Goal: Task Accomplishment & Management: Use online tool/utility

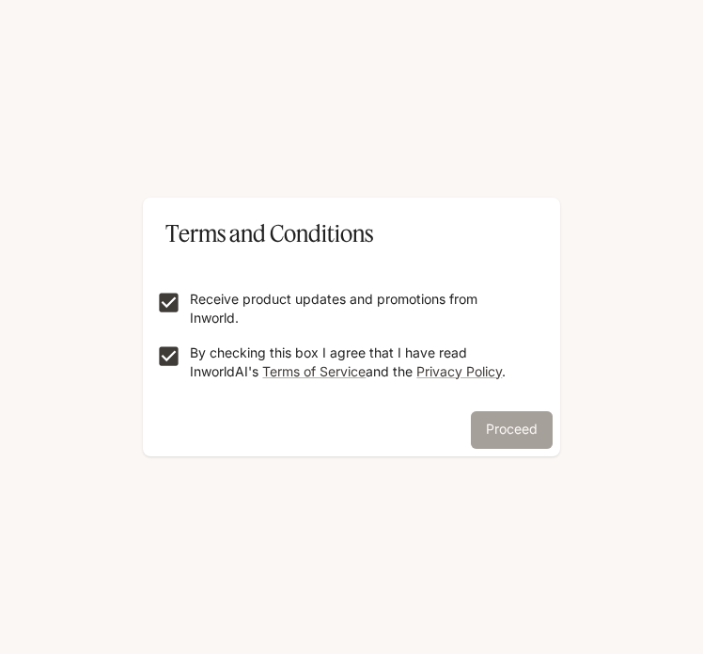
click at [500, 428] on button "Proceed" at bounding box center [512, 430] width 82 height 38
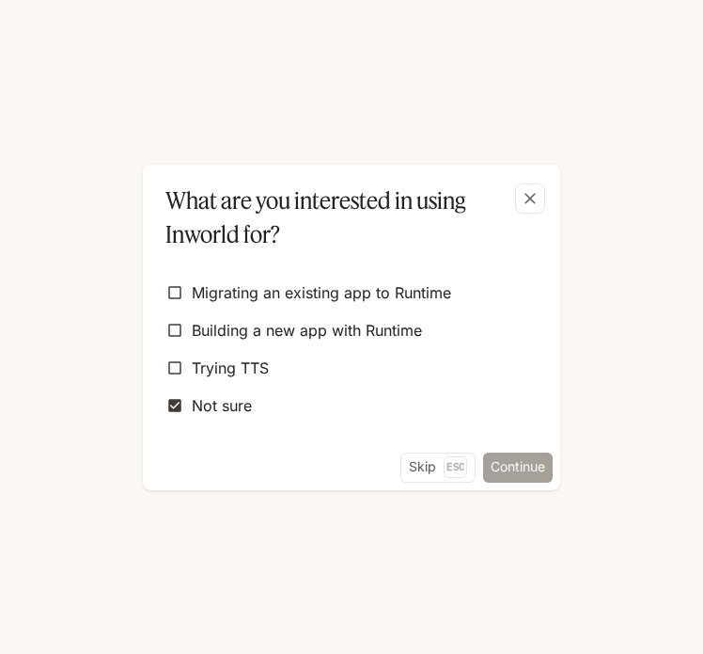
click at [512, 465] on button "Continue" at bounding box center [518, 467] width 70 height 30
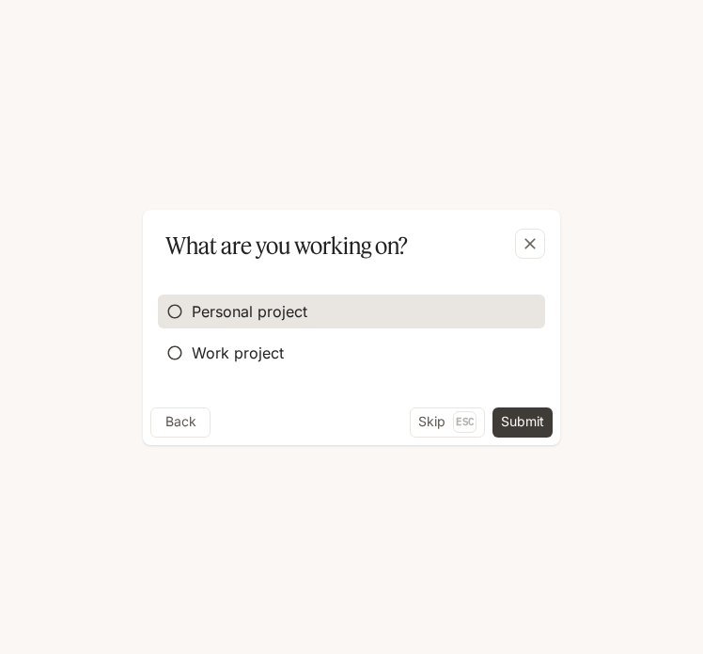
click at [243, 320] on span "Personal project" at bounding box center [250, 311] width 116 height 23
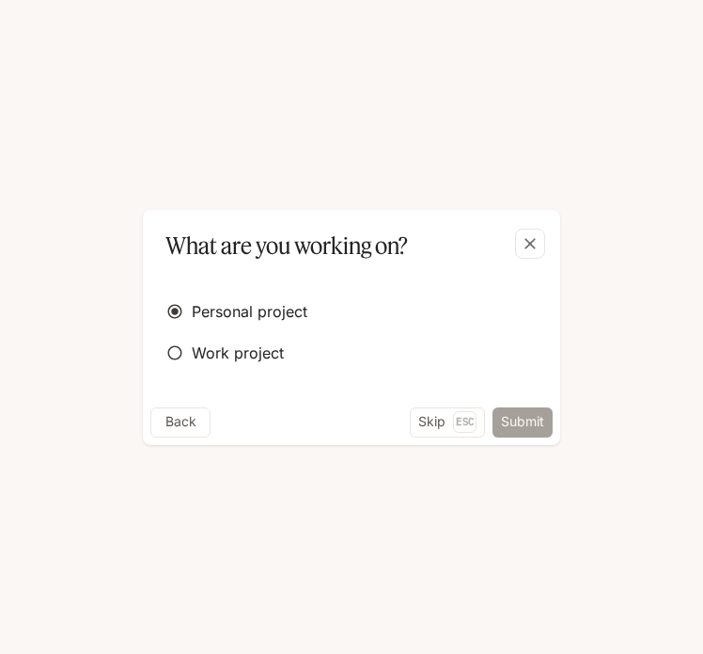
click at [523, 415] on button "Submit" at bounding box center [523, 422] width 60 height 30
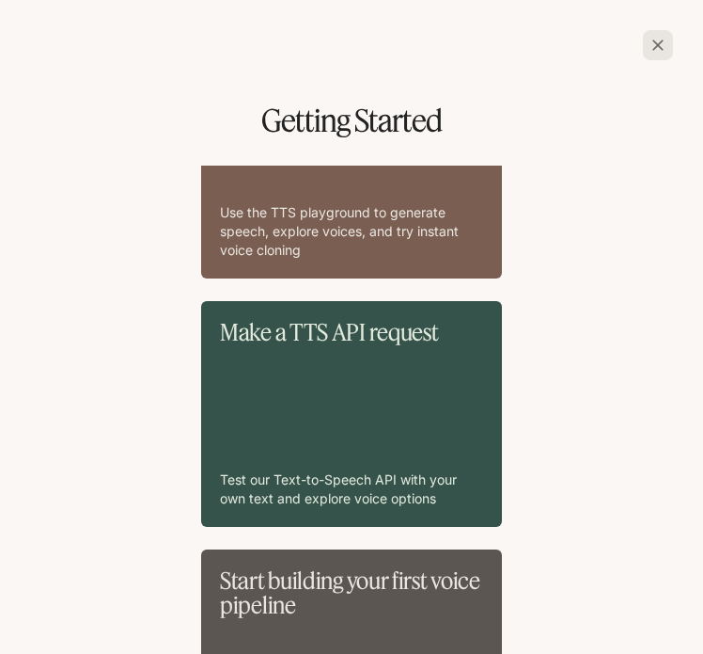
scroll to position [94, 0]
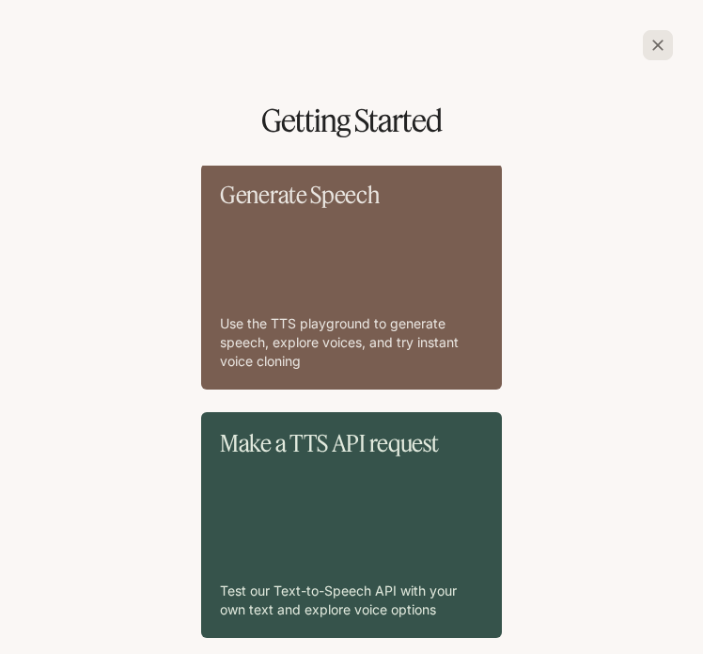
click at [366, 255] on div "Generate Speech Use the TTS playground to generate speech, explore voices, and …" at bounding box center [351, 276] width 263 height 188
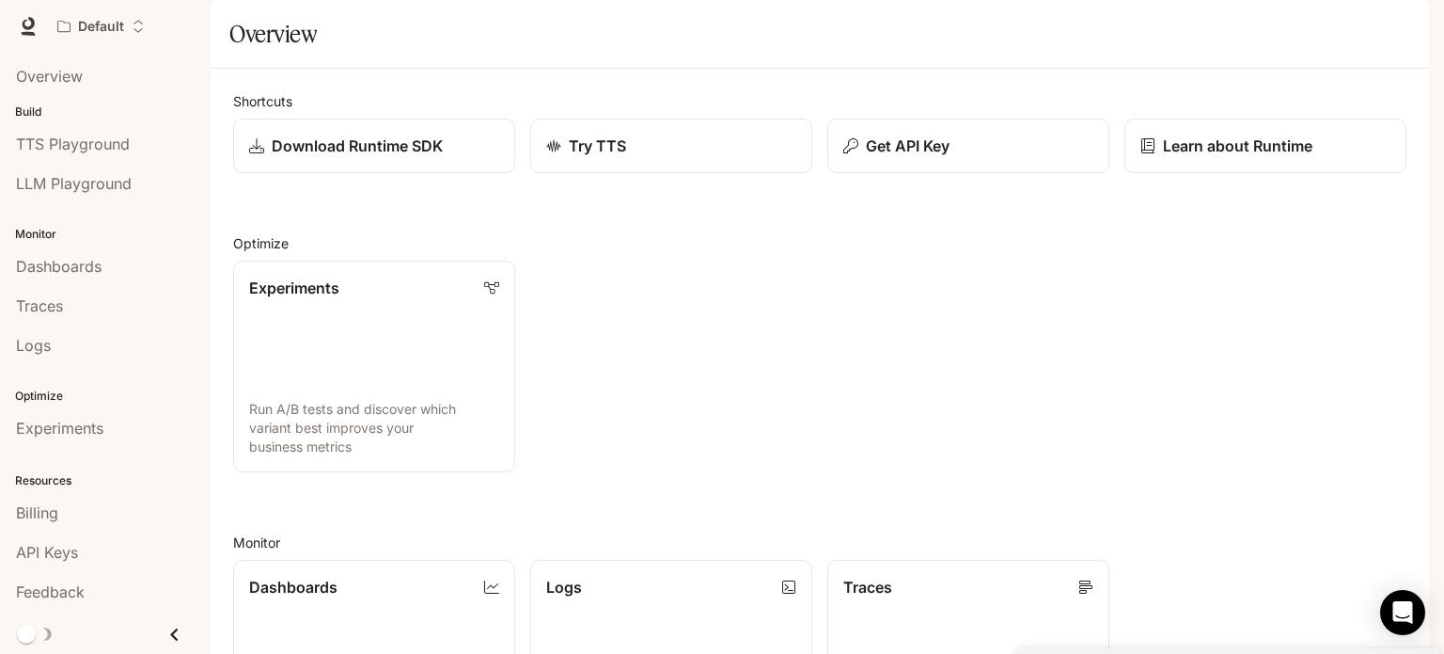
click at [757, 34] on div "Default" at bounding box center [620, 27] width 1142 height 38
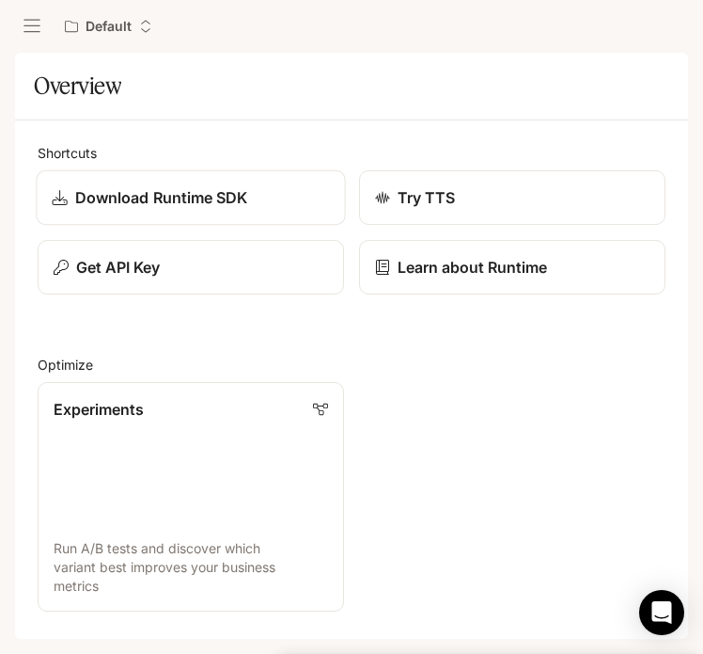
click at [143, 198] on p "Download Runtime SDK" at bounding box center [161, 197] width 173 height 23
click at [484, 188] on div "Try TTS" at bounding box center [512, 197] width 277 height 23
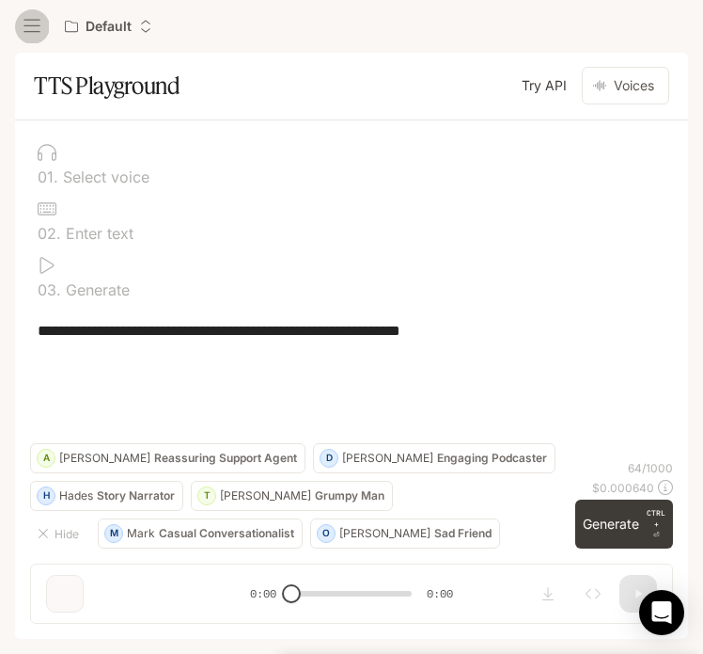
click at [26, 18] on icon "open drawer" at bounding box center [32, 26] width 19 height 19
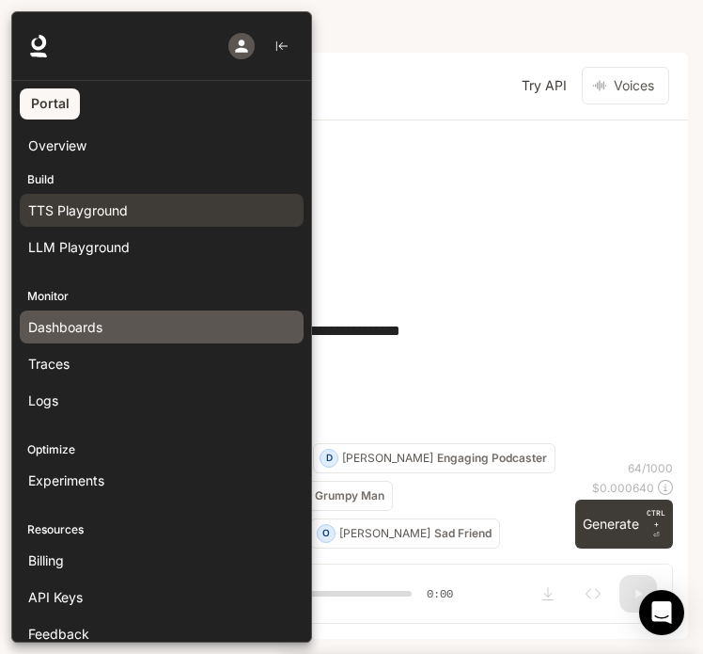
click at [79, 328] on span "Dashboards" at bounding box center [65, 327] width 74 height 20
